Goal: Task Accomplishment & Management: Manage account settings

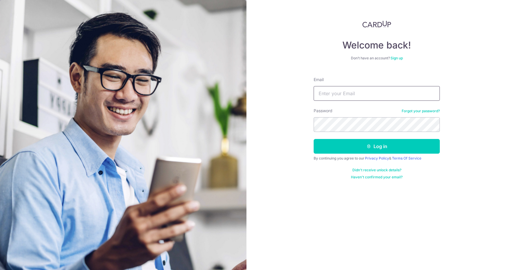
type input "[PERSON_NAME][EMAIL_ADDRESS][DOMAIN_NAME]"
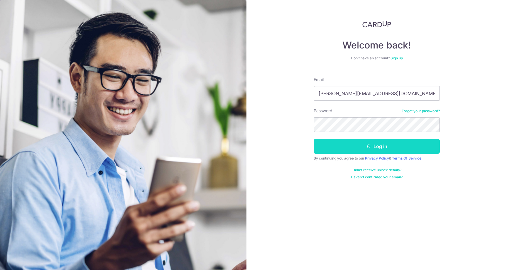
click at [375, 153] on button "Log in" at bounding box center [377, 146] width 126 height 15
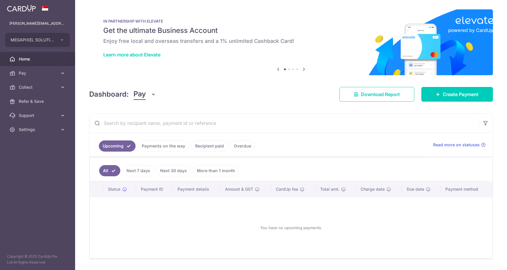
scroll to position [17, 0]
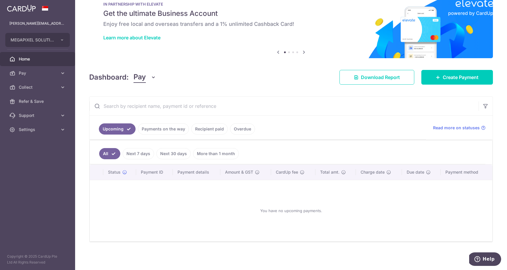
click at [207, 131] on link "Recipient paid" at bounding box center [209, 128] width 36 height 11
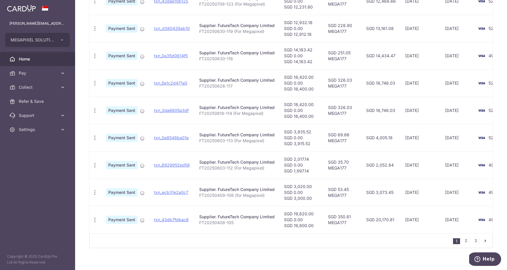
scroll to position [210, 0]
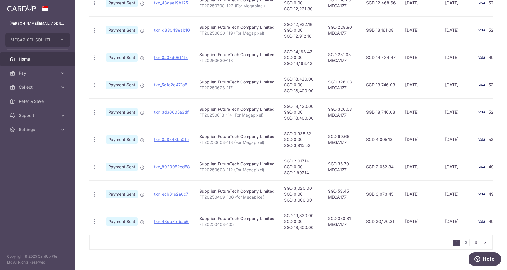
click at [478, 243] on link "3" at bounding box center [475, 242] width 7 height 7
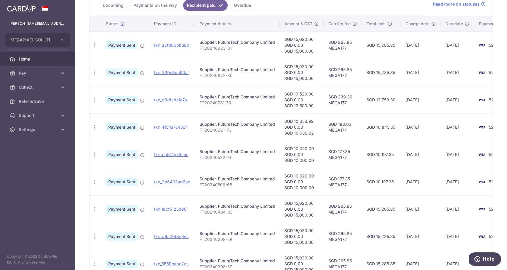
scroll to position [132, 0]
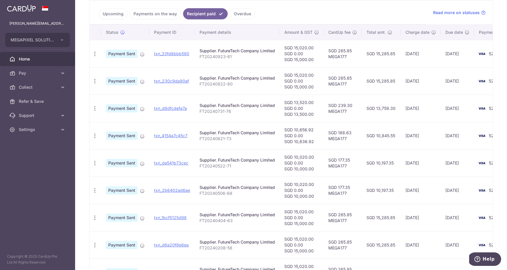
click at [288, 7] on ul "Upcoming Payments on the way Recipient paid Overdue" at bounding box center [258, 13] width 337 height 24
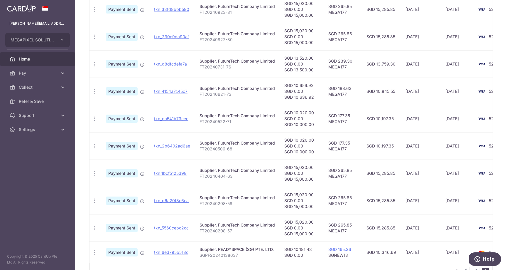
scroll to position [212, 0]
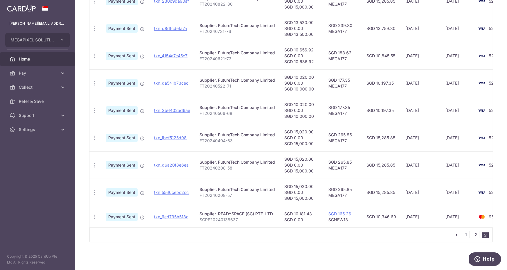
click at [477, 236] on link "2" at bounding box center [475, 234] width 7 height 7
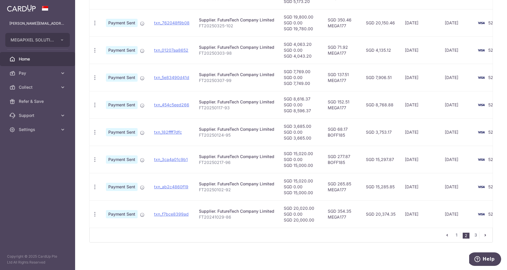
scroll to position [218, 0]
drag, startPoint x: 332, startPoint y: 164, endPoint x: 271, endPoint y: 154, distance: 61.8
click at [271, 154] on tr "PDF Receipt Payment Sent txn_3ca4a01c9b1 Supplier. FutureTech Company Limited F…" at bounding box center [304, 158] width 429 height 27
drag, startPoint x: 318, startPoint y: 193, endPoint x: 285, endPoint y: 180, distance: 34.9
click at [285, 180] on td "SGD 15,020.00 SGD 0.00 SGD 15,000.00" at bounding box center [301, 186] width 44 height 27
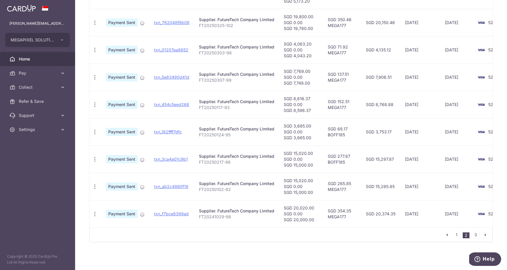
click at [236, 190] on p "FT20250102-92" at bounding box center [236, 189] width 75 height 6
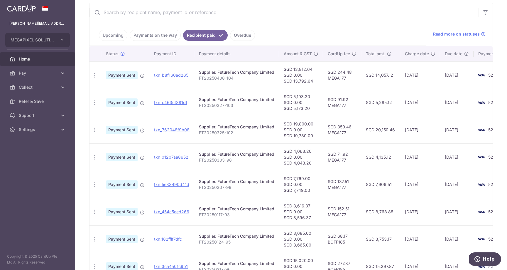
scroll to position [0, 0]
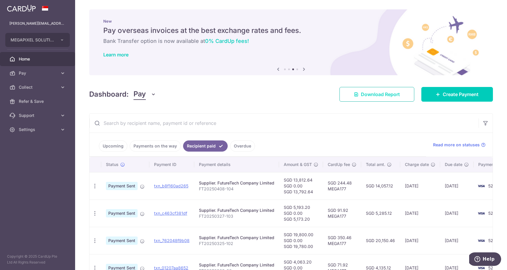
click at [369, 95] on span "Download Report" at bounding box center [380, 94] width 39 height 7
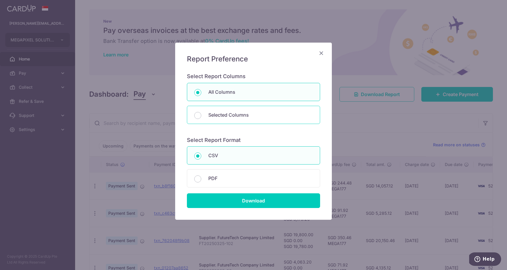
click at [232, 118] on div "Selected Columns" at bounding box center [253, 115] width 133 height 18
radio input "false"
radio input "true"
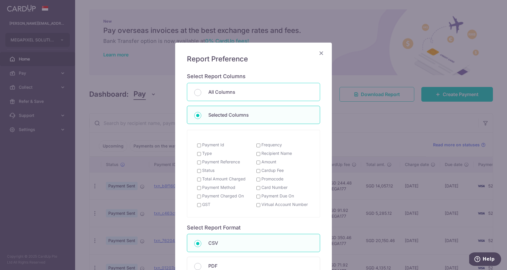
click at [212, 88] on p "All Columns" at bounding box center [260, 91] width 105 height 7
click at [201, 89] on input "All Columns" at bounding box center [197, 92] width 7 height 7
radio input "true"
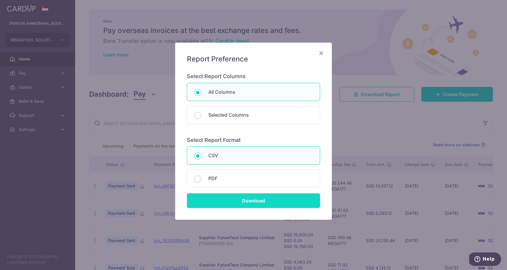
click at [235, 207] on input "Download" at bounding box center [253, 200] width 133 height 15
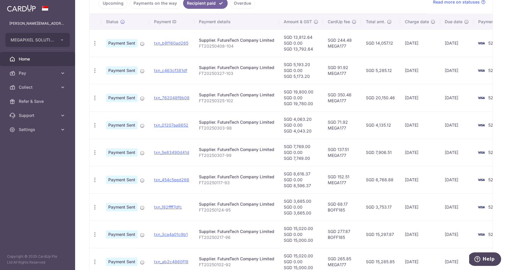
scroll to position [146, 0]
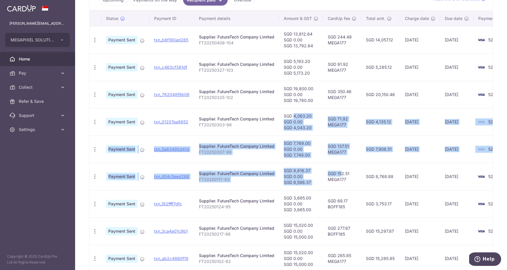
drag, startPoint x: 286, startPoint y: 113, endPoint x: 330, endPoint y: 175, distance: 75.7
click at [330, 175] on tbody "PDF Receipt Payment Sent txn_b8f160ad265 Supplier. FutureTech Company Limited F…" at bounding box center [304, 162] width 429 height 273
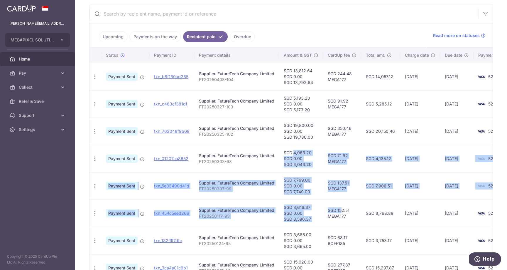
scroll to position [108, 0]
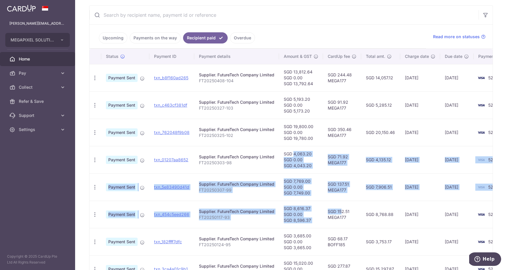
drag, startPoint x: 403, startPoint y: 130, endPoint x: 295, endPoint y: 102, distance: 111.7
click at [295, 102] on tbody "PDF Receipt Payment Sent txn_b8f160ad265 Supplier. FutureTech Company Limited F…" at bounding box center [304, 200] width 429 height 273
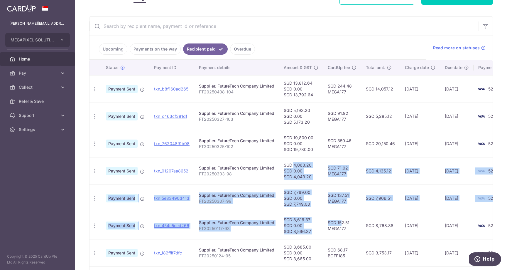
scroll to position [218, 0]
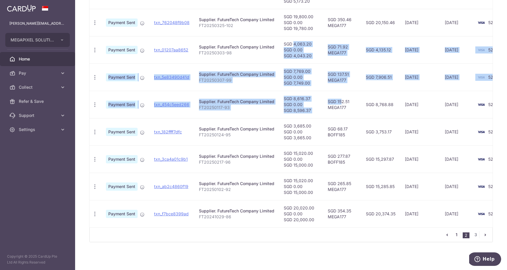
click at [459, 238] on link "1" at bounding box center [456, 234] width 7 height 7
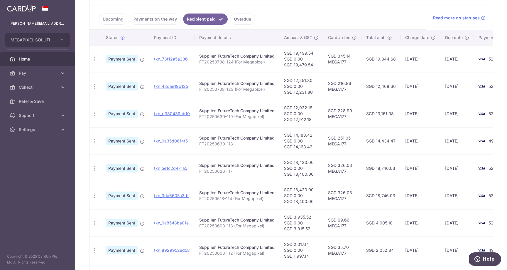
scroll to position [124, 0]
